Goal: Find specific page/section: Find specific page/section

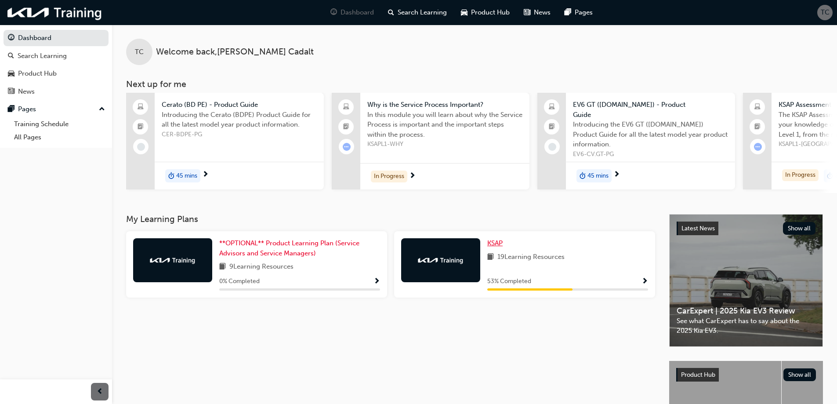
click at [494, 239] on span "KSAP" at bounding box center [494, 243] width 15 height 8
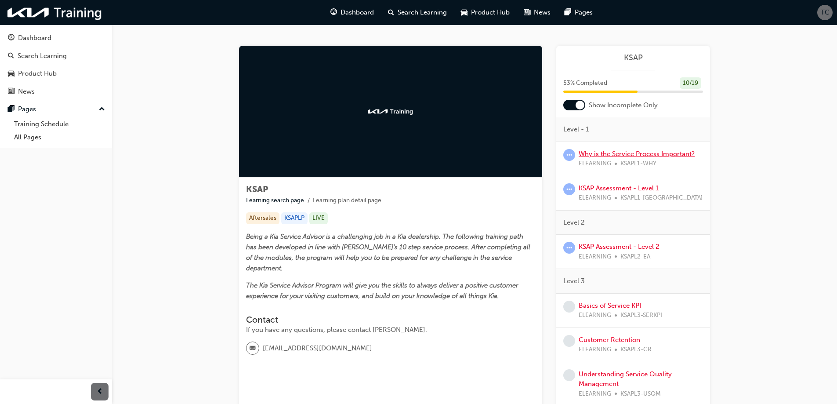
click at [637, 154] on link "Why is the Service Process Important?" at bounding box center [637, 154] width 116 height 8
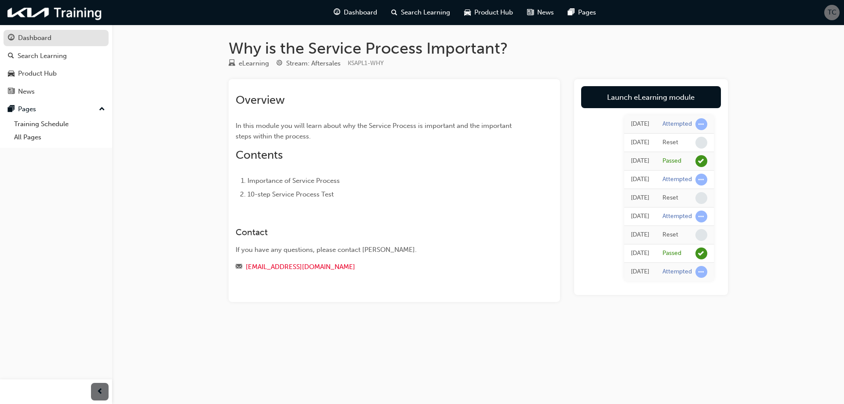
click at [32, 39] on div "Dashboard" at bounding box center [34, 38] width 33 height 10
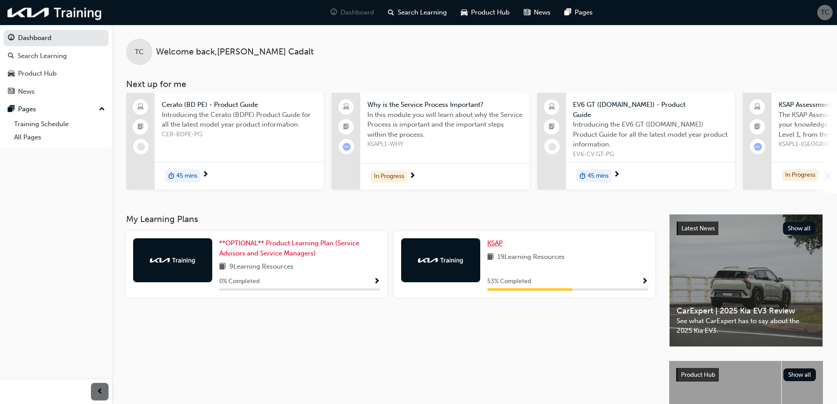
click at [489, 240] on span "KSAP" at bounding box center [494, 243] width 15 height 8
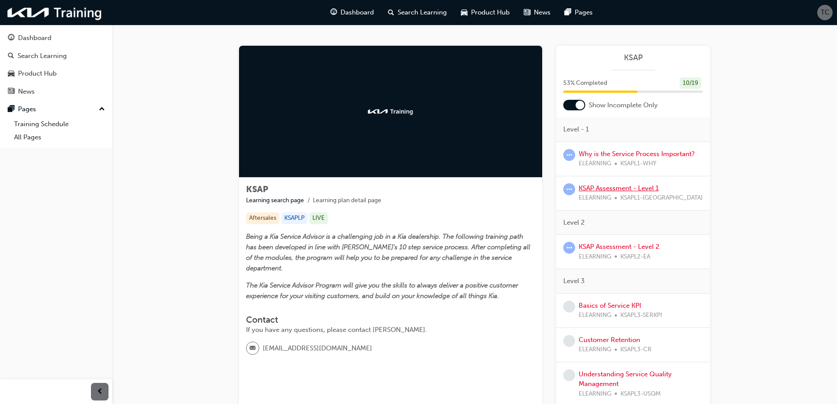
click at [613, 189] on link "KSAP Assessment - Level 1" at bounding box center [619, 188] width 80 height 8
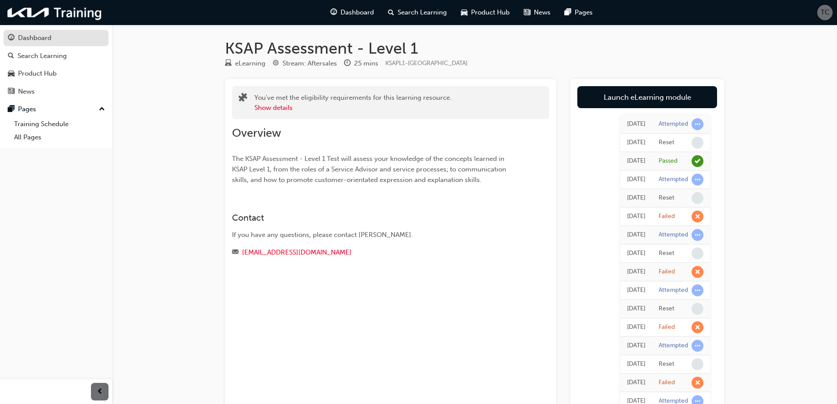
click at [33, 44] on link "Dashboard" at bounding box center [56, 38] width 105 height 16
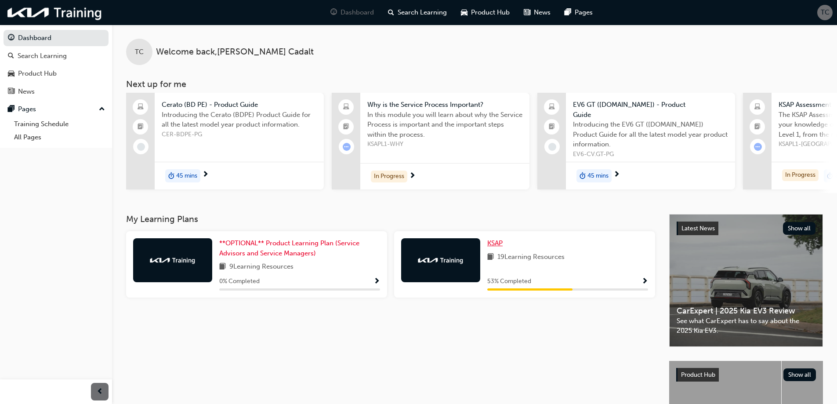
click at [499, 240] on span "KSAP" at bounding box center [494, 243] width 15 height 8
